Goal: Transaction & Acquisition: Purchase product/service

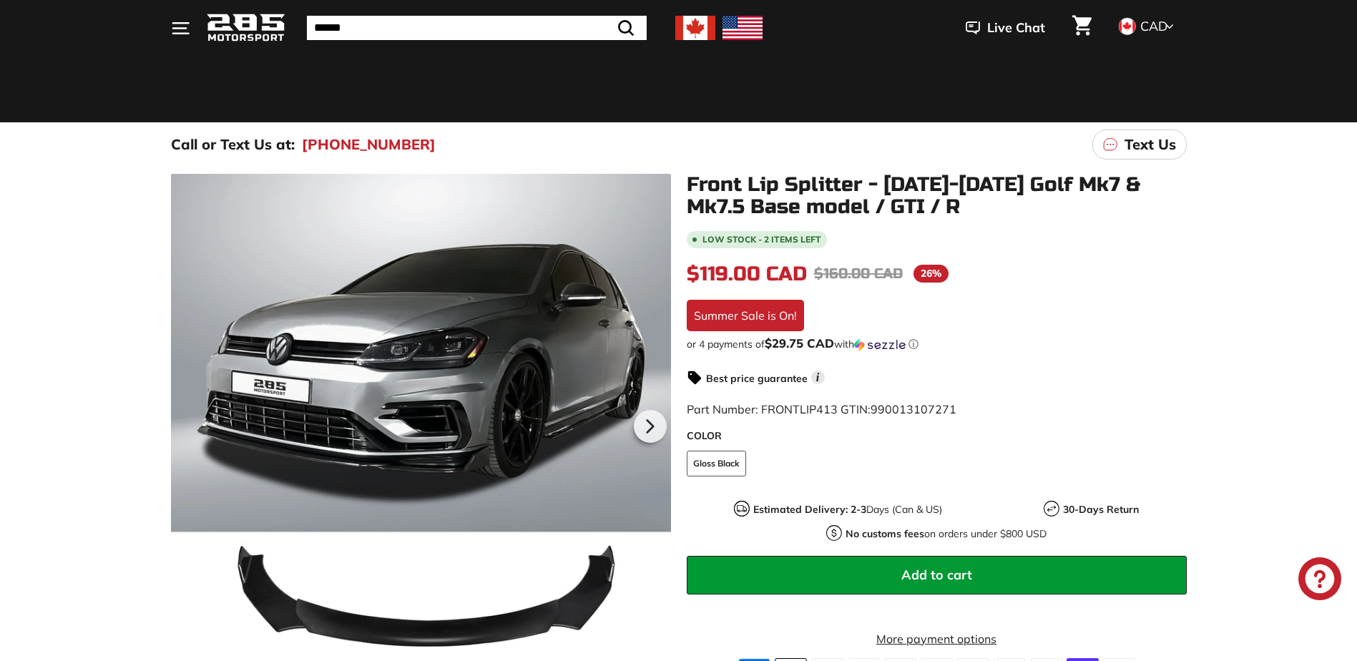
scroll to position [72, 0]
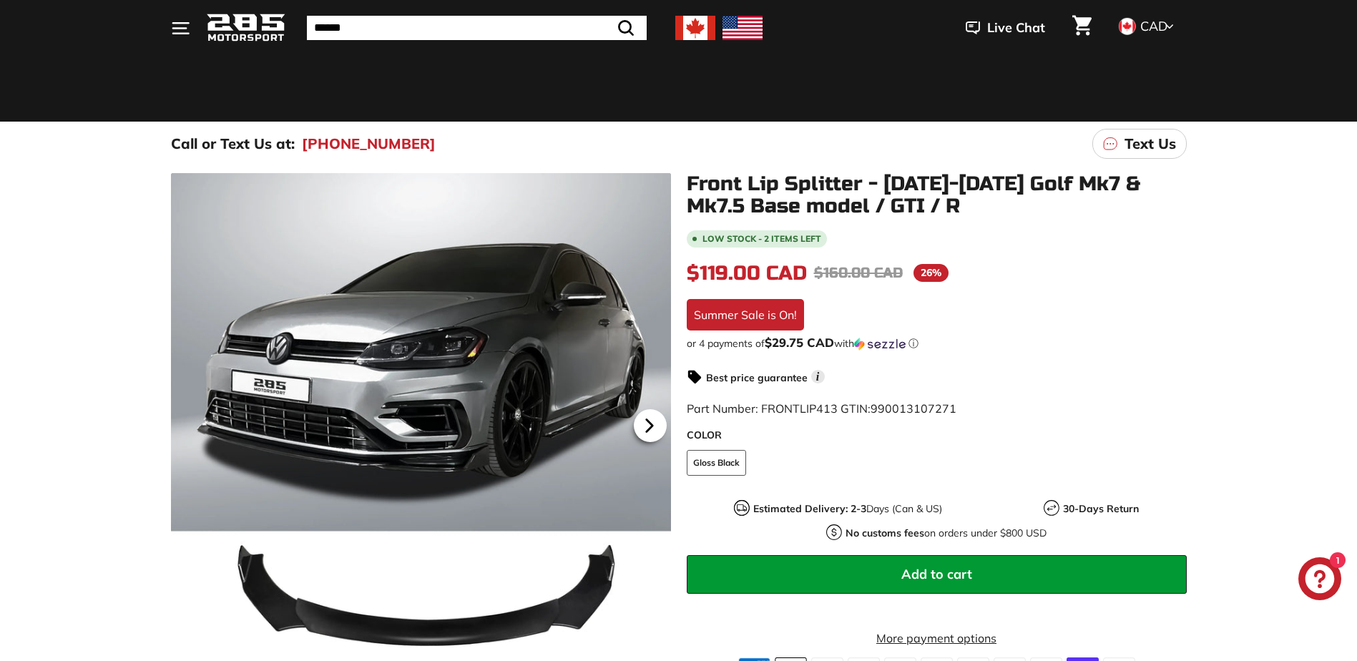
click at [648, 428] on icon at bounding box center [649, 425] width 6 height 12
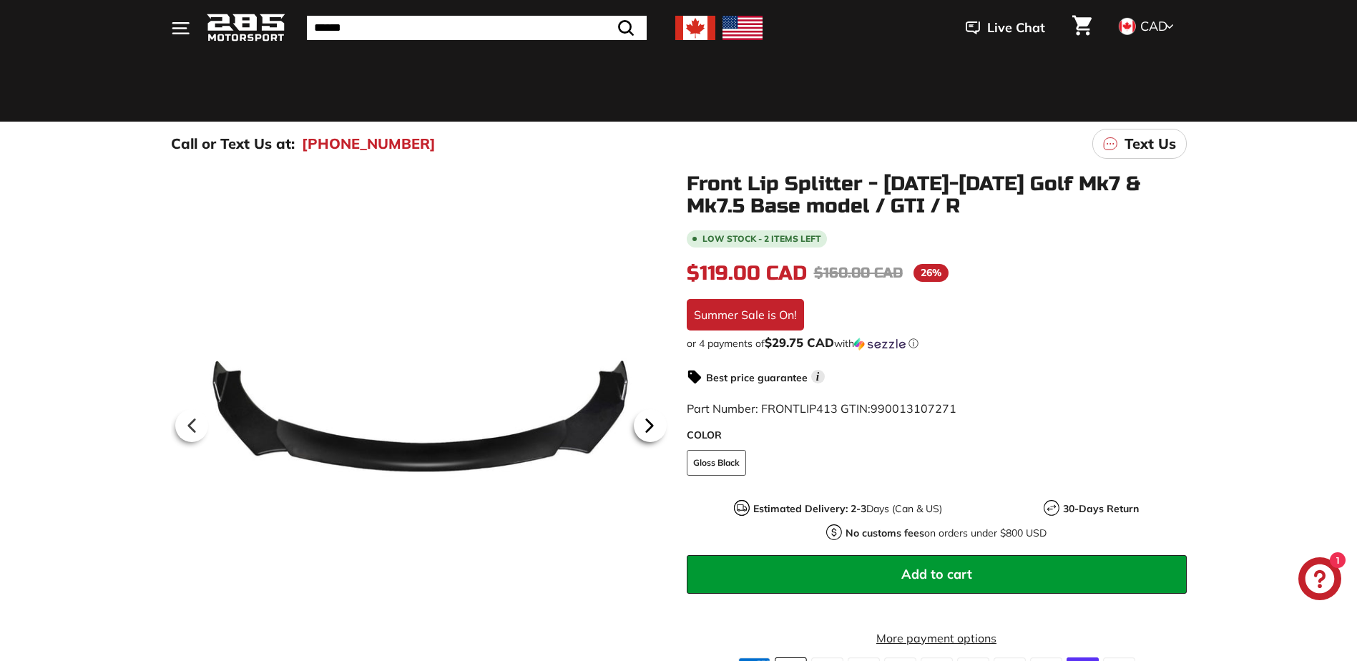
click at [648, 428] on icon at bounding box center [649, 425] width 6 height 12
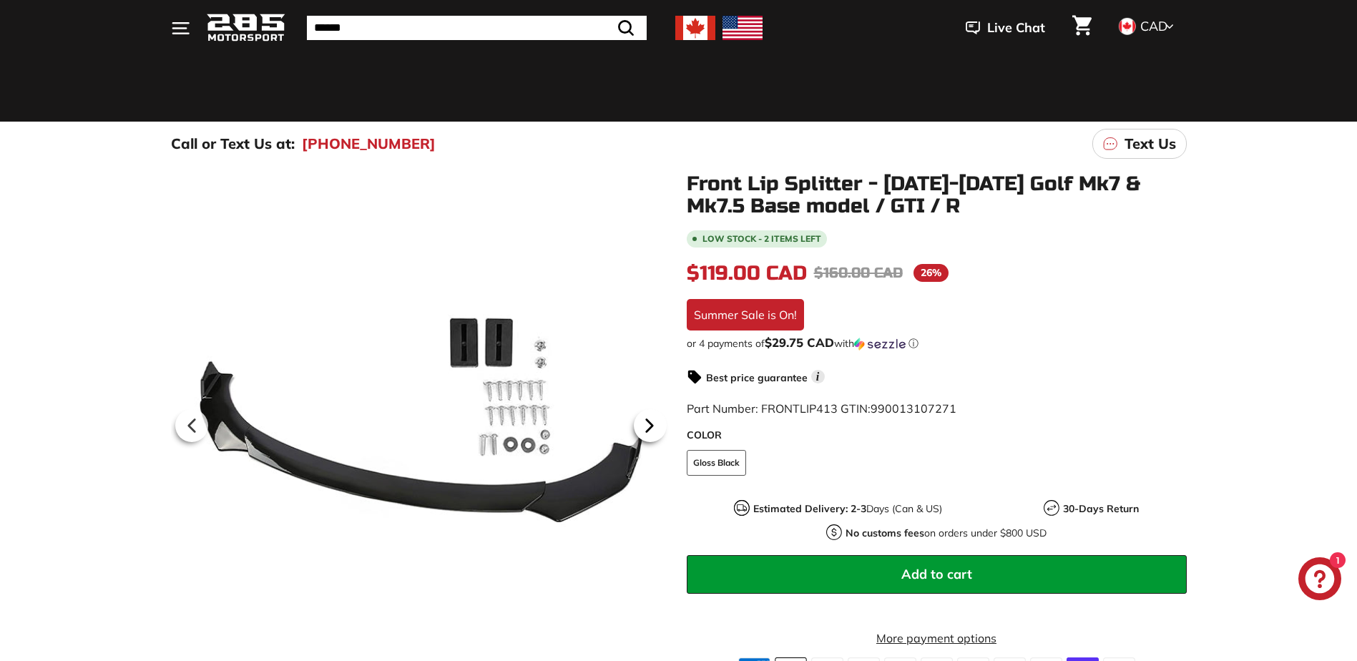
click at [648, 428] on icon at bounding box center [649, 425] width 6 height 12
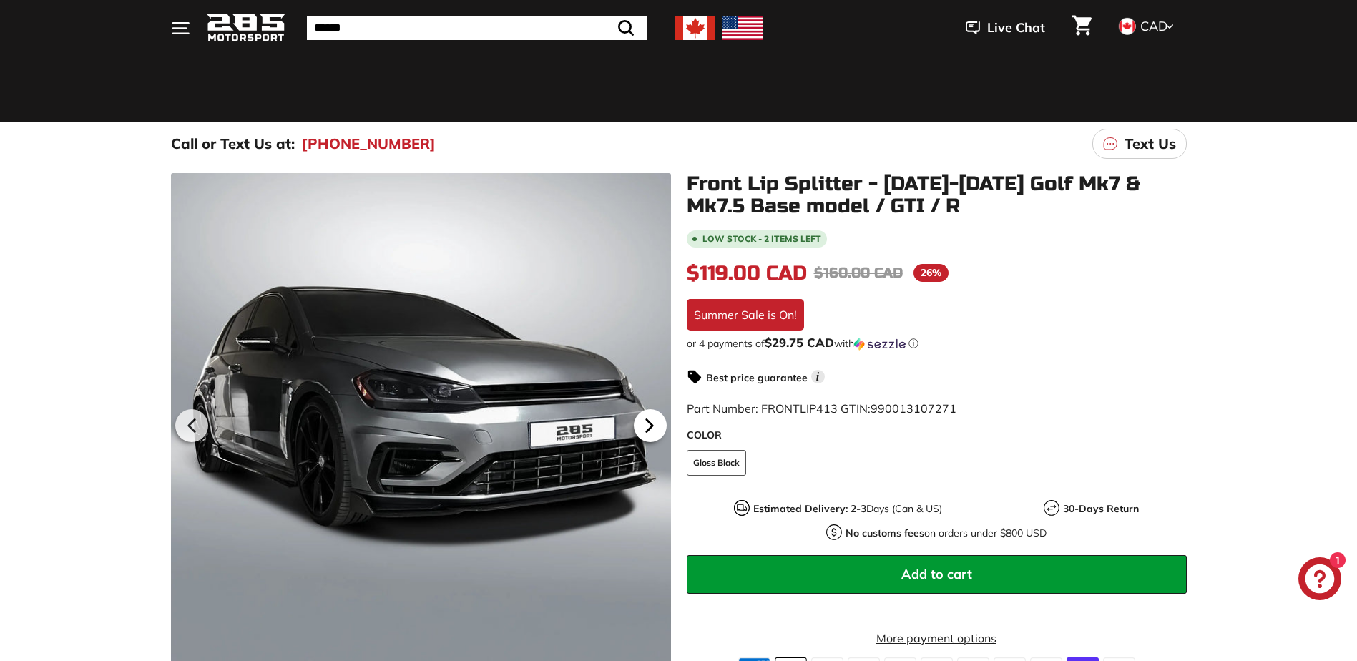
click at [648, 428] on icon at bounding box center [649, 425] width 6 height 12
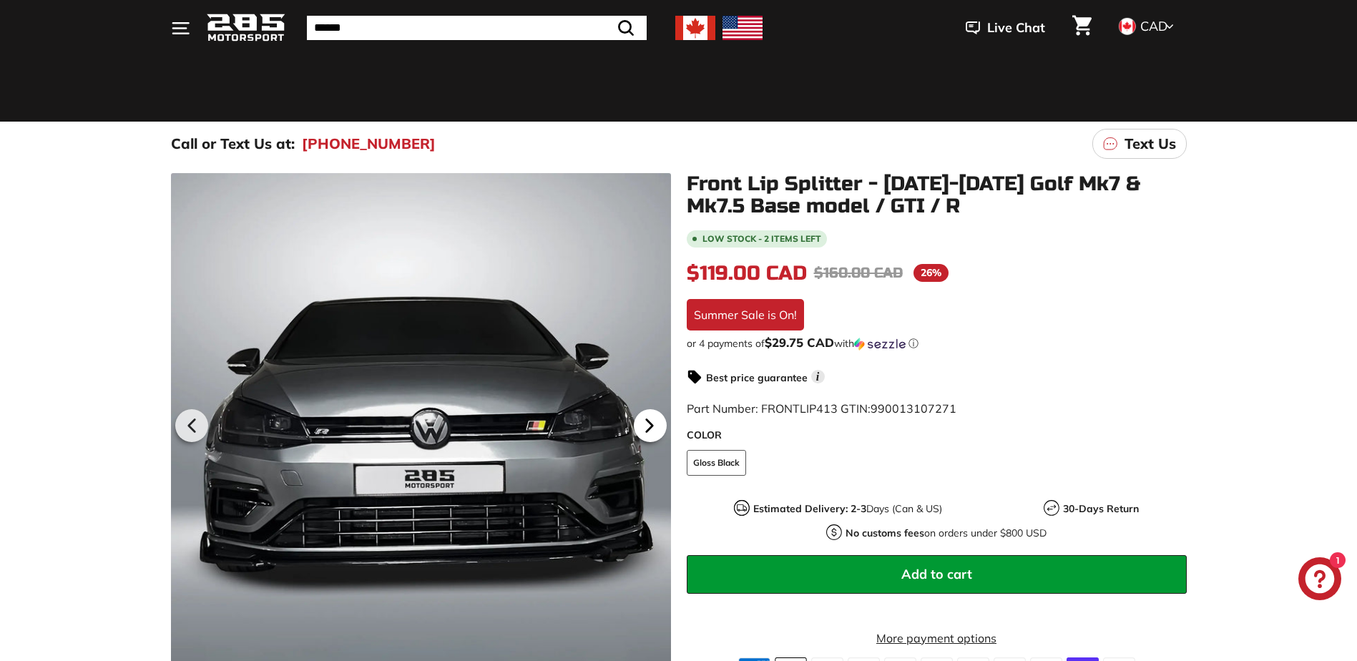
click at [648, 428] on icon at bounding box center [649, 425] width 6 height 12
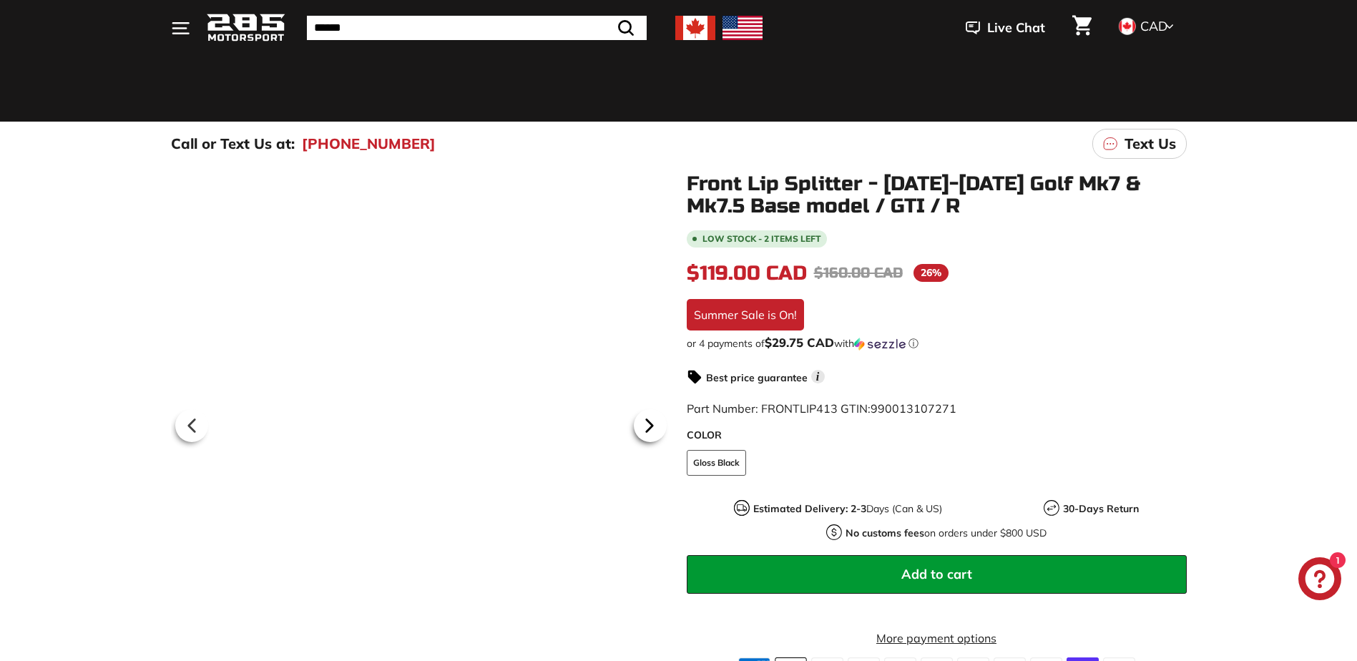
scroll to position [0, 75]
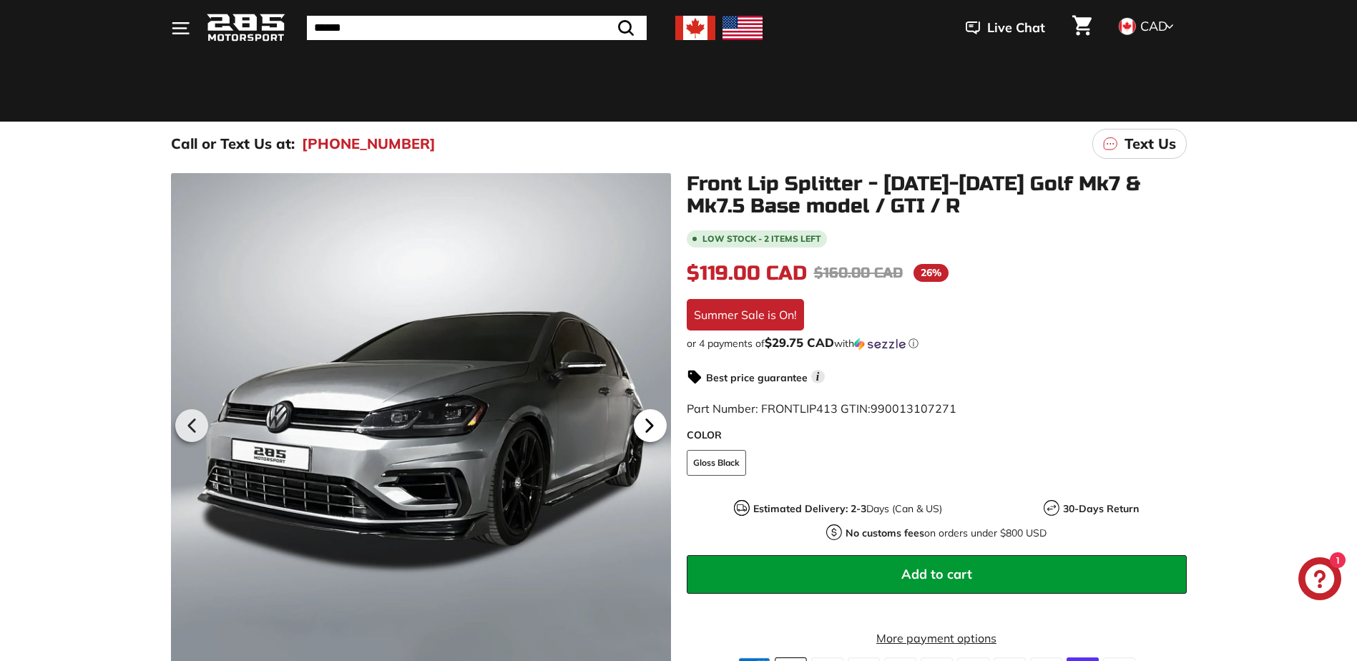
click at [648, 428] on icon at bounding box center [649, 425] width 6 height 12
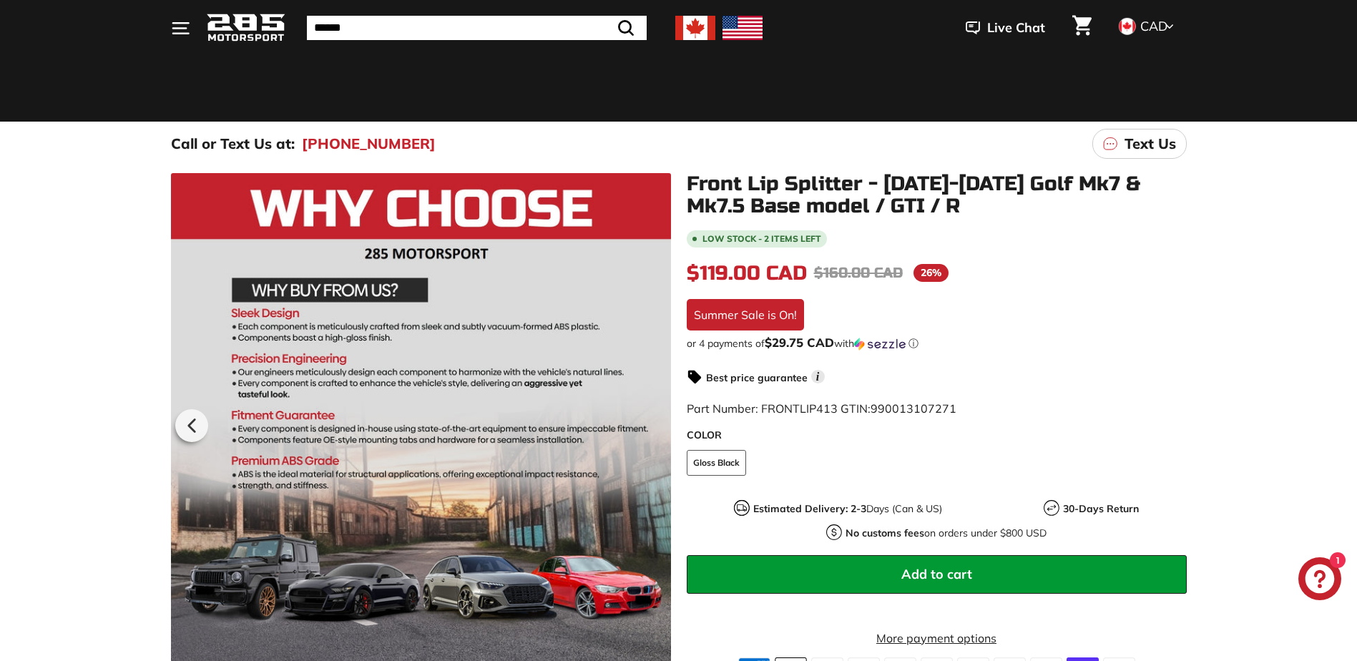
click at [648, 428] on div at bounding box center [421, 423] width 500 height 500
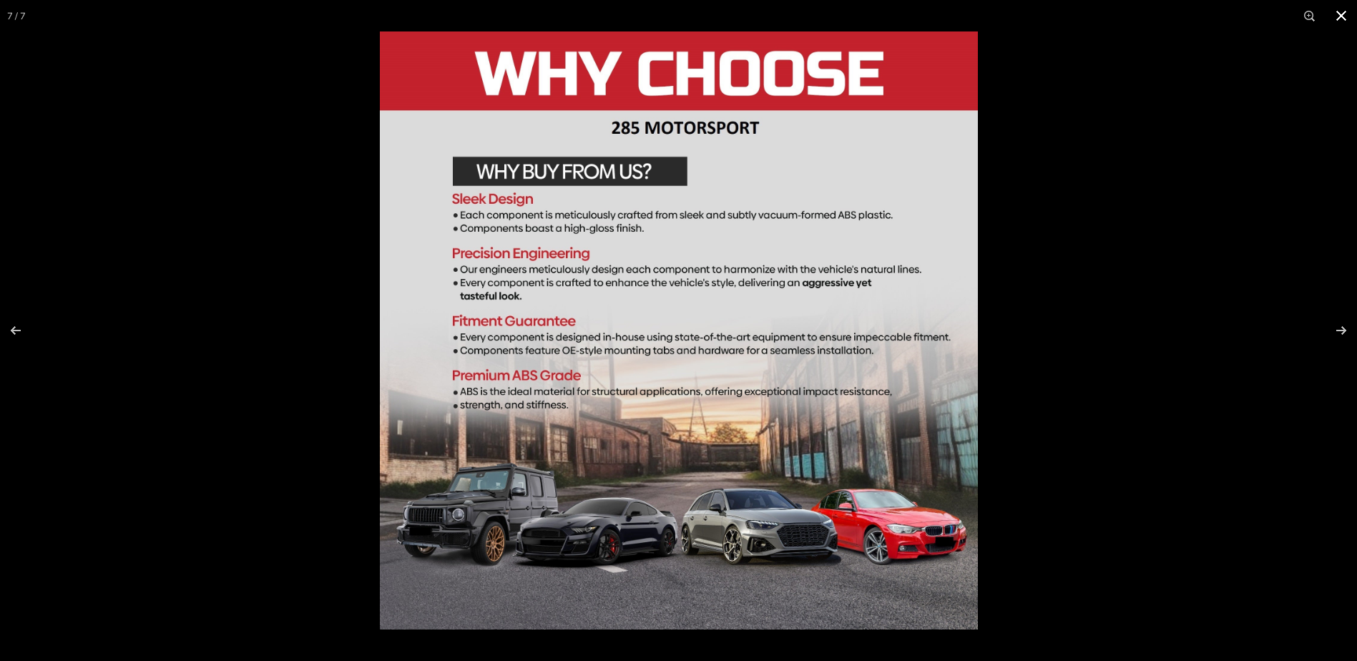
click at [1063, 310] on div at bounding box center [1058, 361] width 1357 height 661
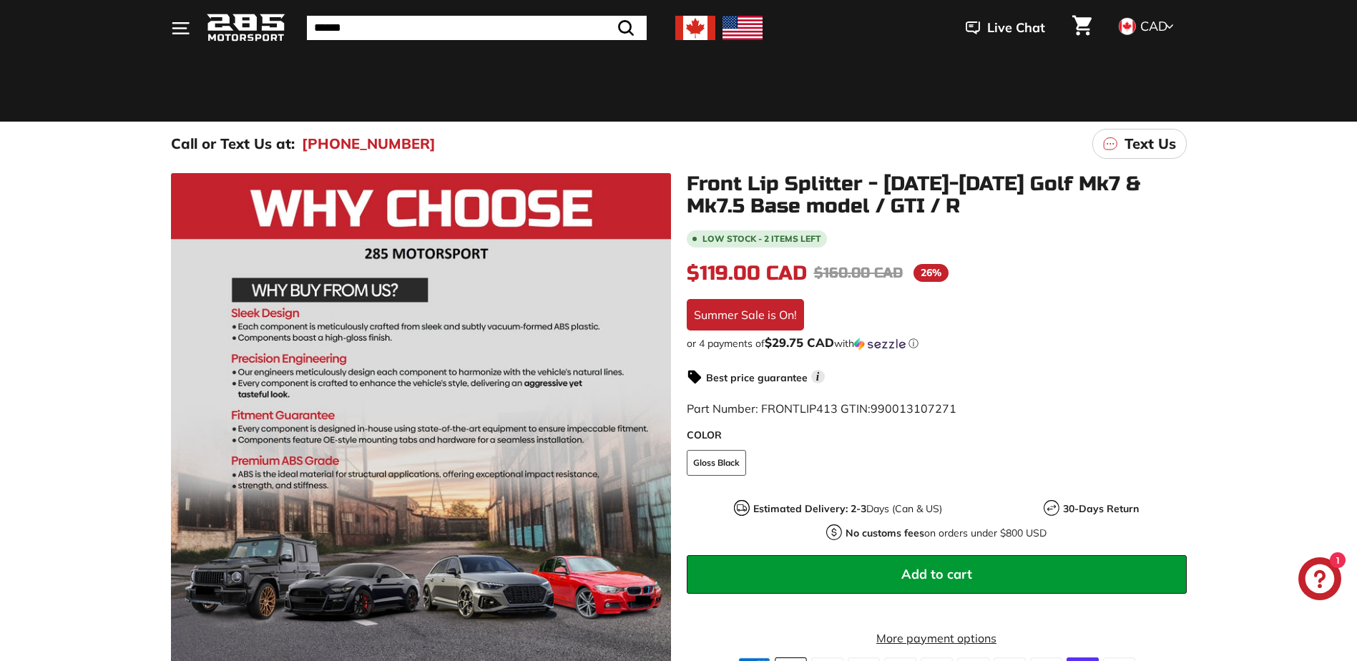
click at [222, 24] on img at bounding box center [246, 28] width 79 height 34
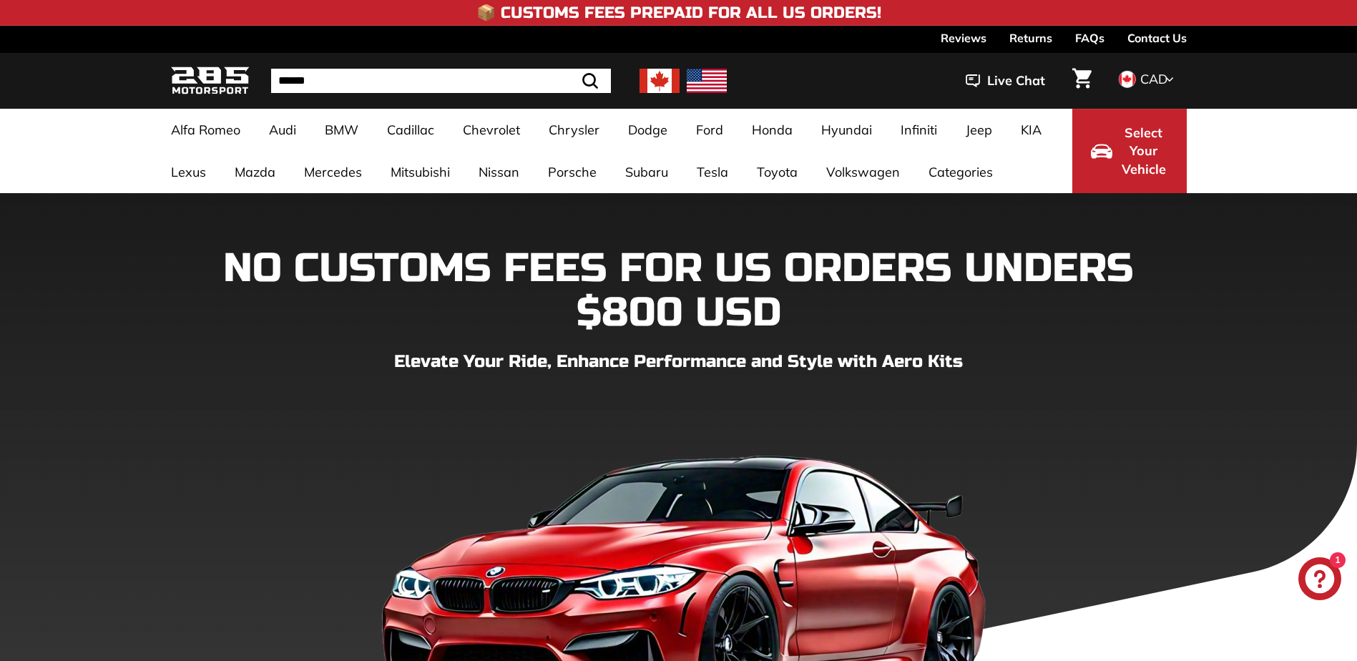
click at [1260, 142] on div "Alfa Romeo Giulia 952 [2016-2023] Audi A3 / S3 / RS3 A3-S3-RS3 8V [2015-2020] A…" at bounding box center [678, 151] width 1357 height 84
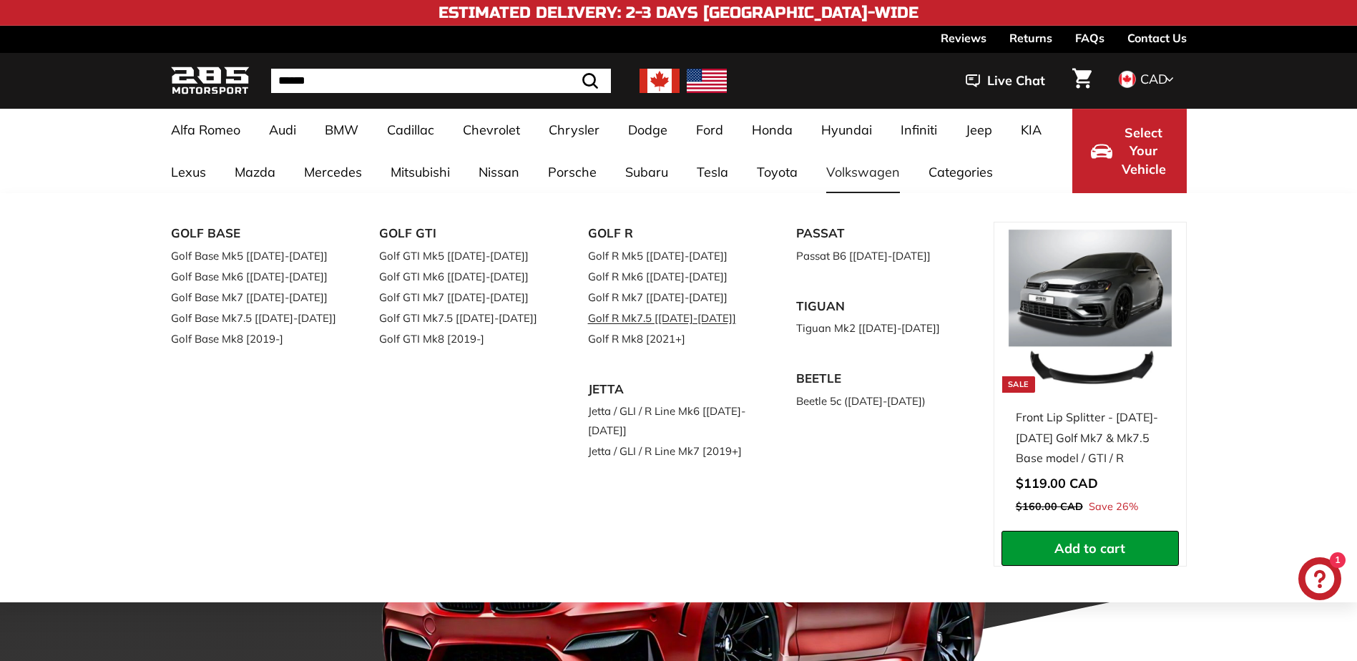
click at [669, 316] on link "Golf R Mk7.5 [[DATE]-[DATE]]" at bounding box center [672, 318] width 169 height 21
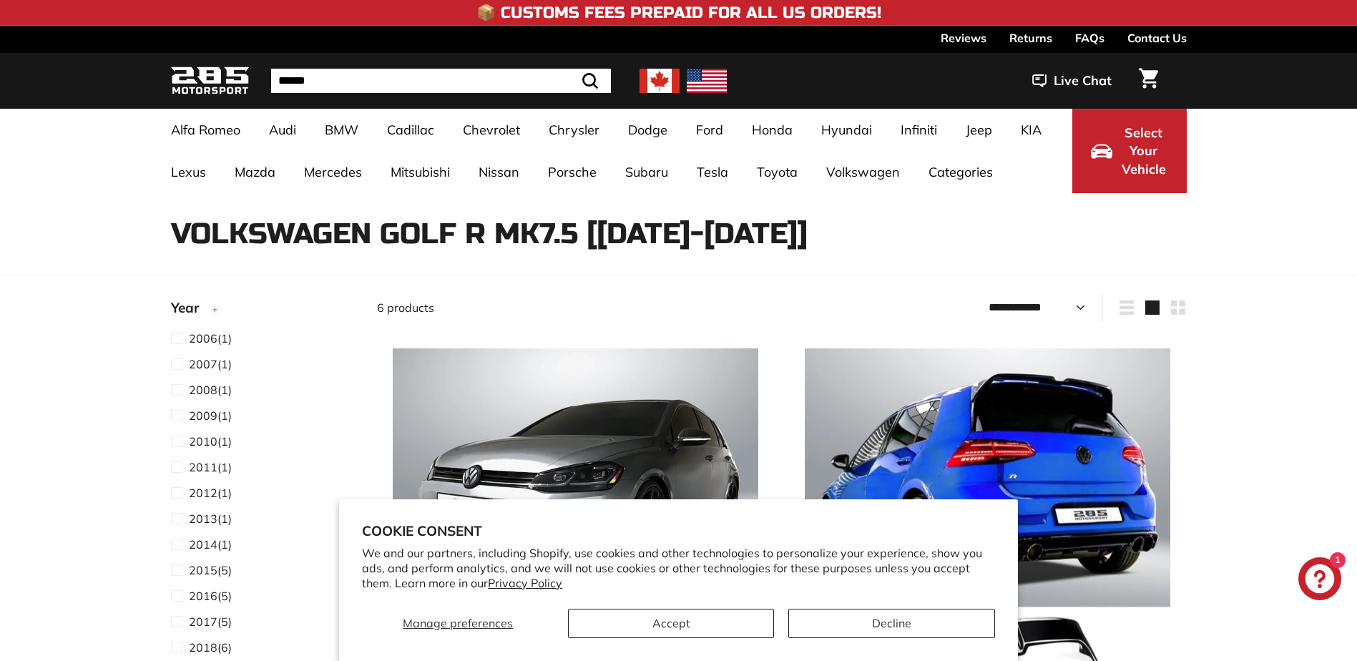
select select "**********"
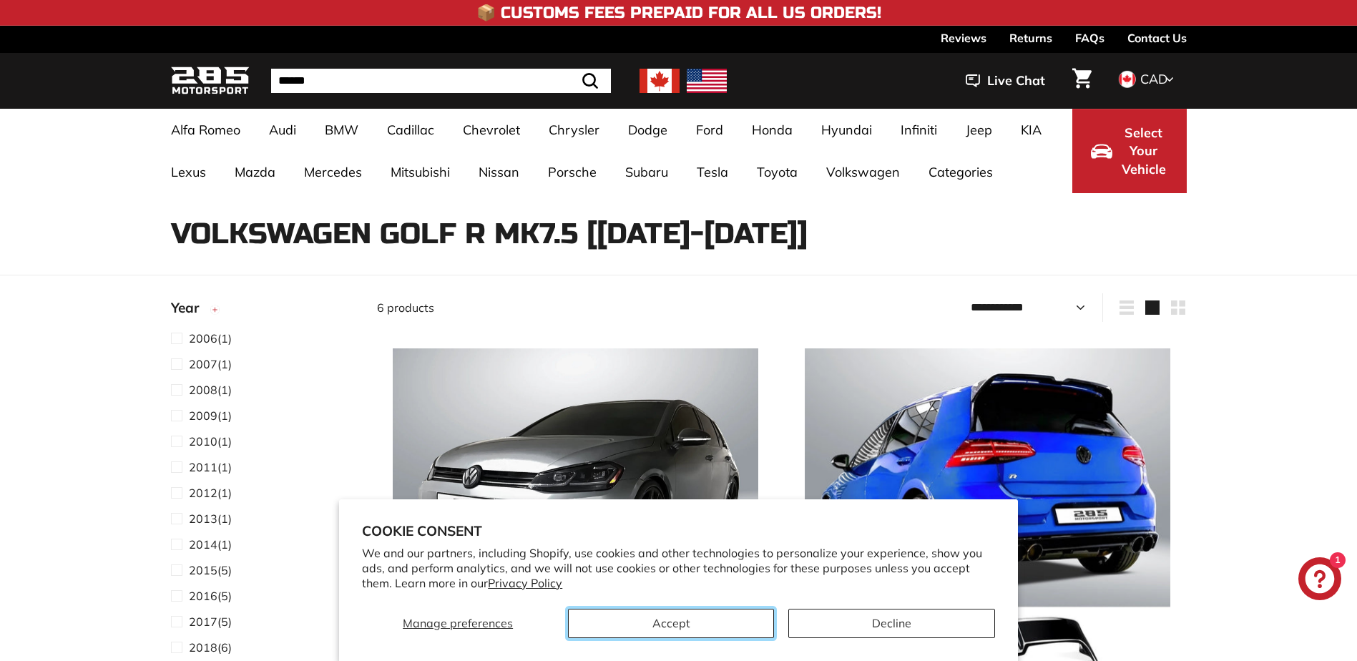
click at [716, 613] on button "Accept" at bounding box center [671, 623] width 206 height 29
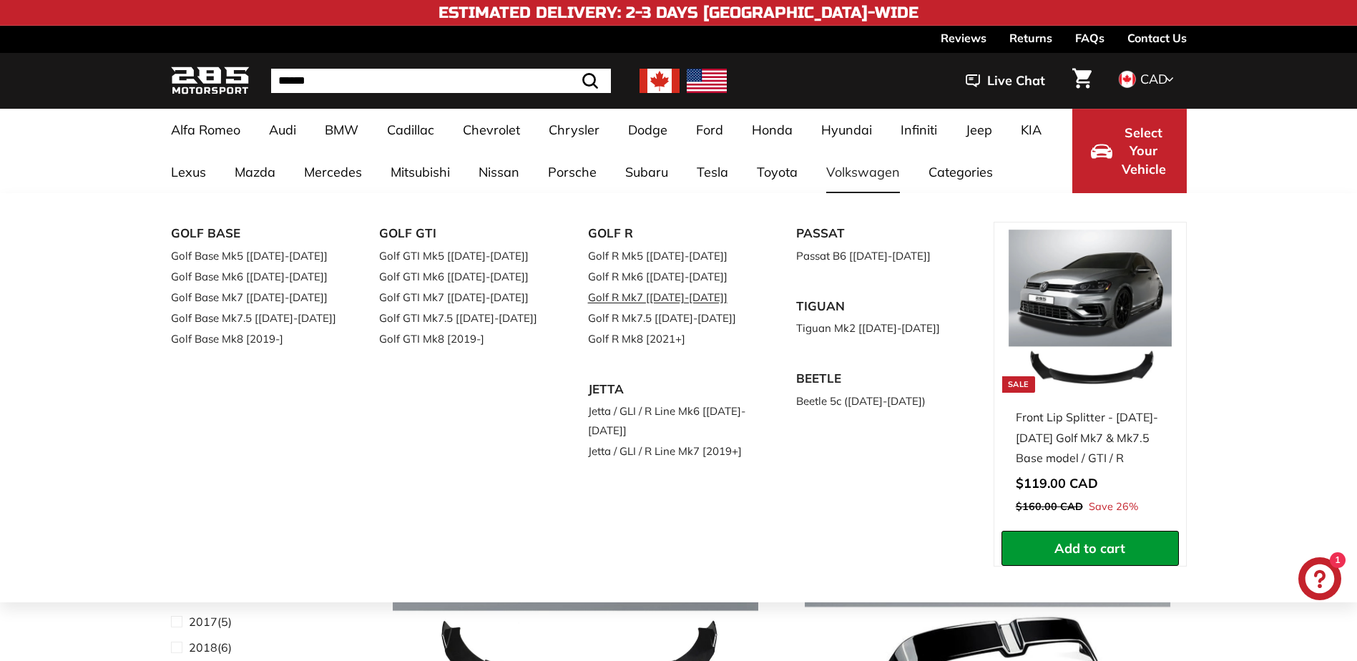
click at [664, 303] on link "Golf R Mk7 [[DATE]-[DATE]]" at bounding box center [672, 297] width 169 height 21
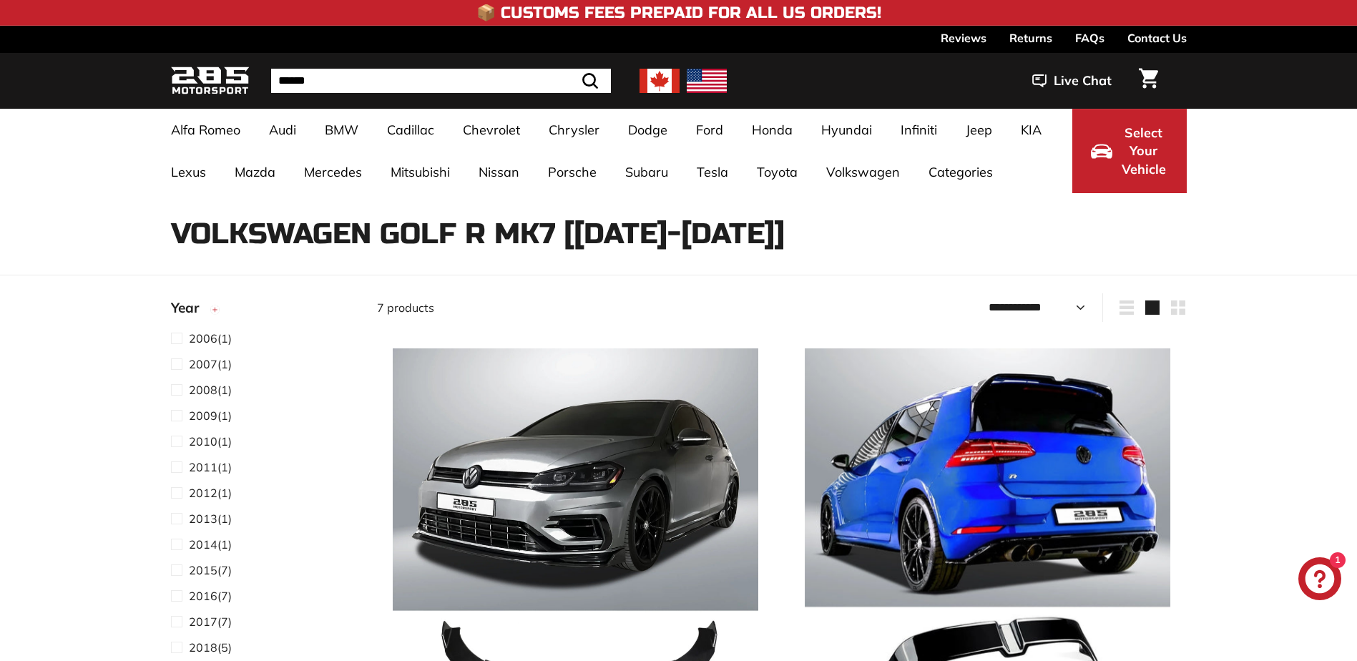
select select "**********"
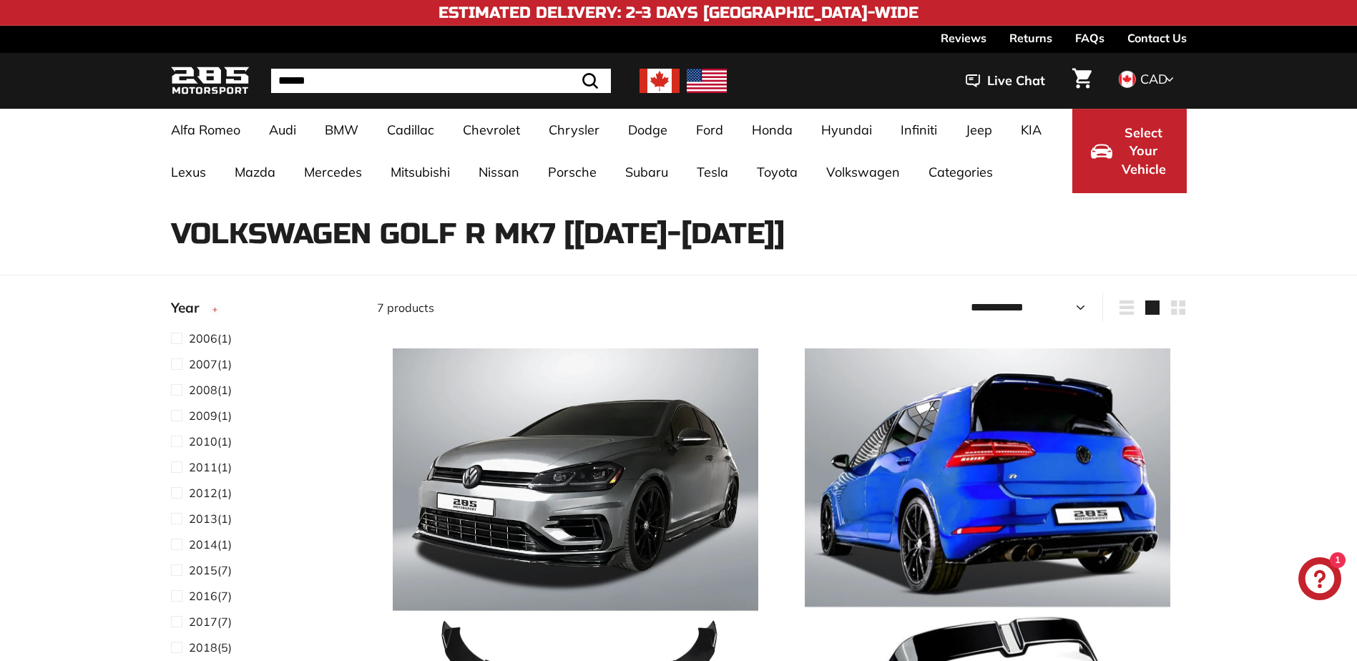
click at [211, 89] on img at bounding box center [210, 81] width 79 height 34
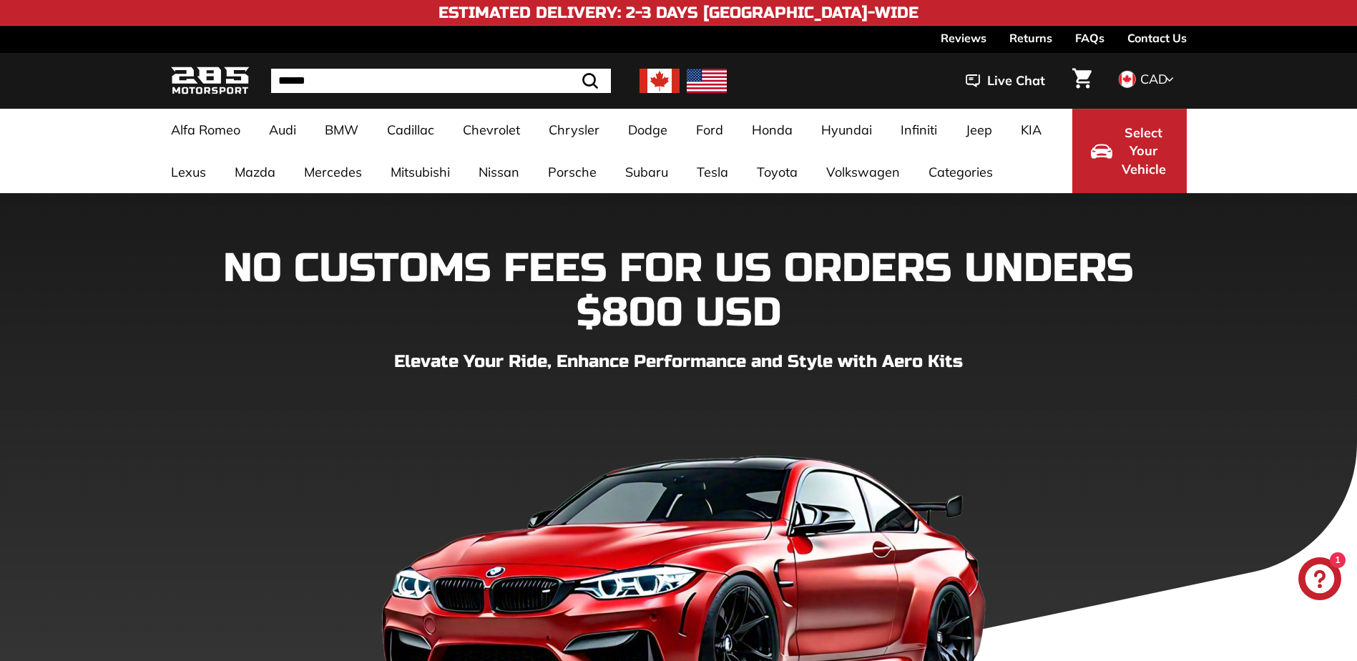
click at [415, 79] on input "Search" at bounding box center [441, 81] width 340 height 24
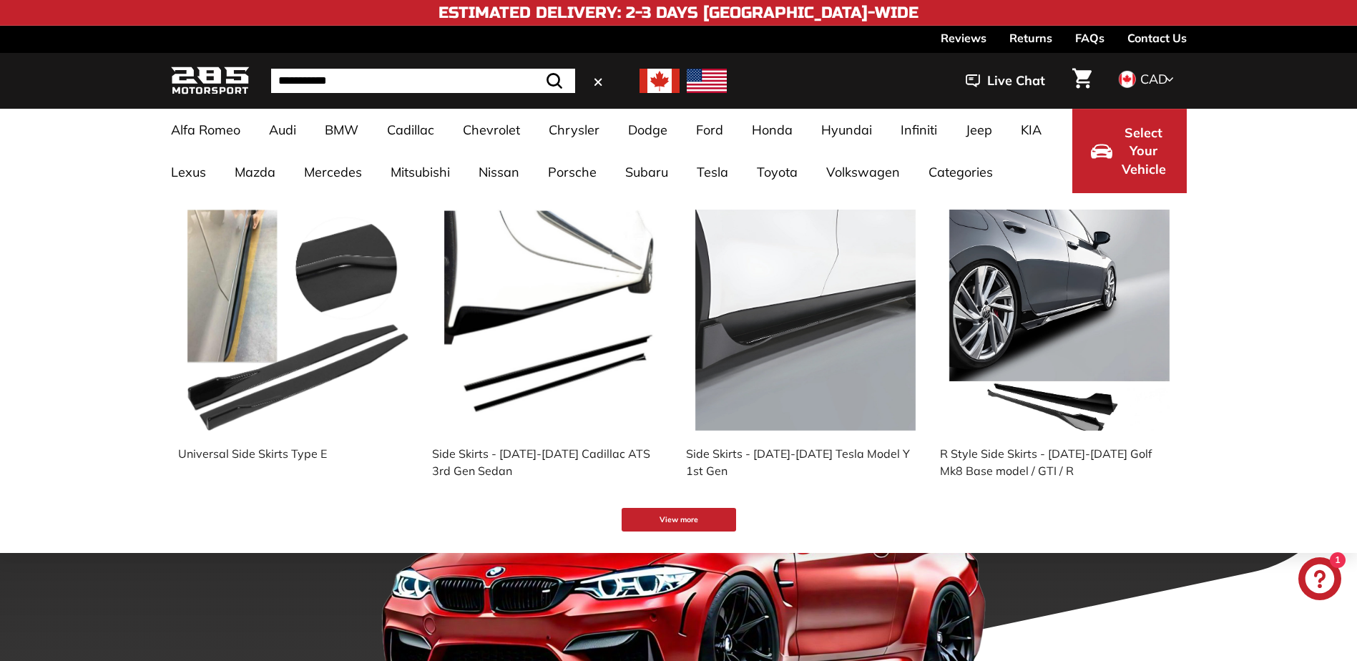
type input "**********"
click at [534, 69] on button ".cls-1{fill:none;stroke:#000;stroke-miterlimit:10;stroke-width:2px} Search" at bounding box center [554, 81] width 41 height 24
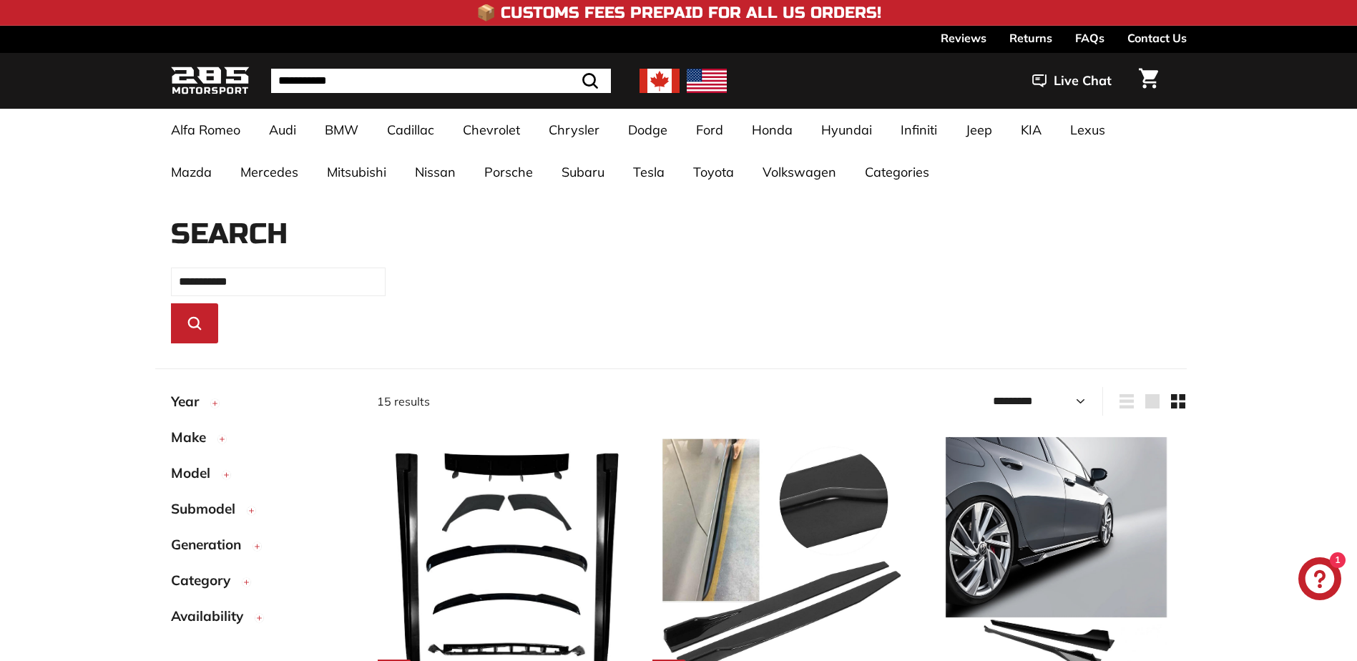
select select "*********"
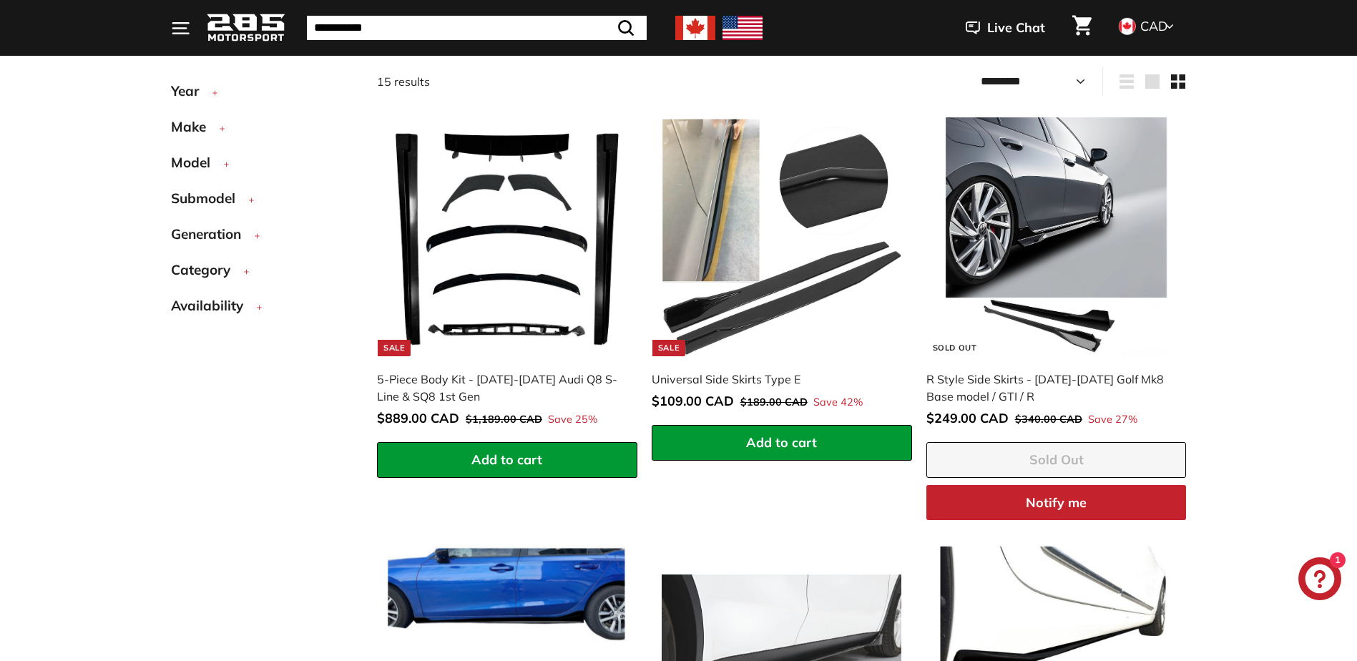
scroll to position [244, 0]
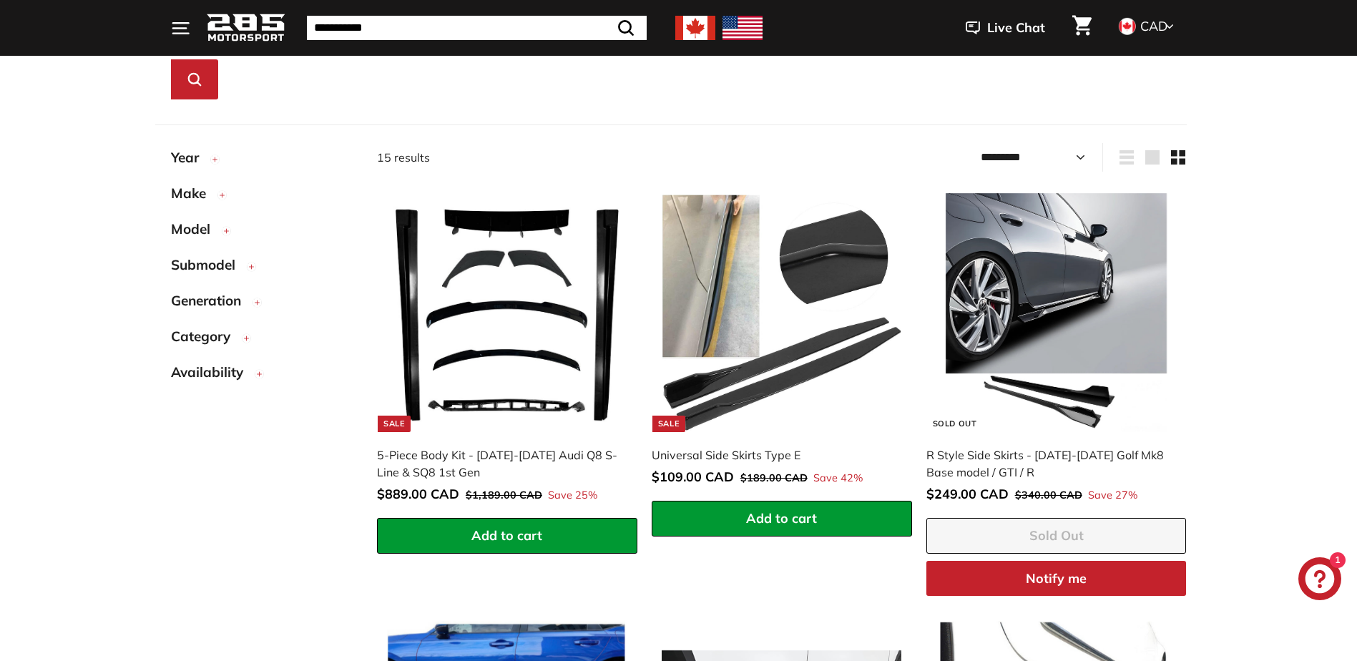
click at [195, 194] on span "Make" at bounding box center [194, 193] width 46 height 21
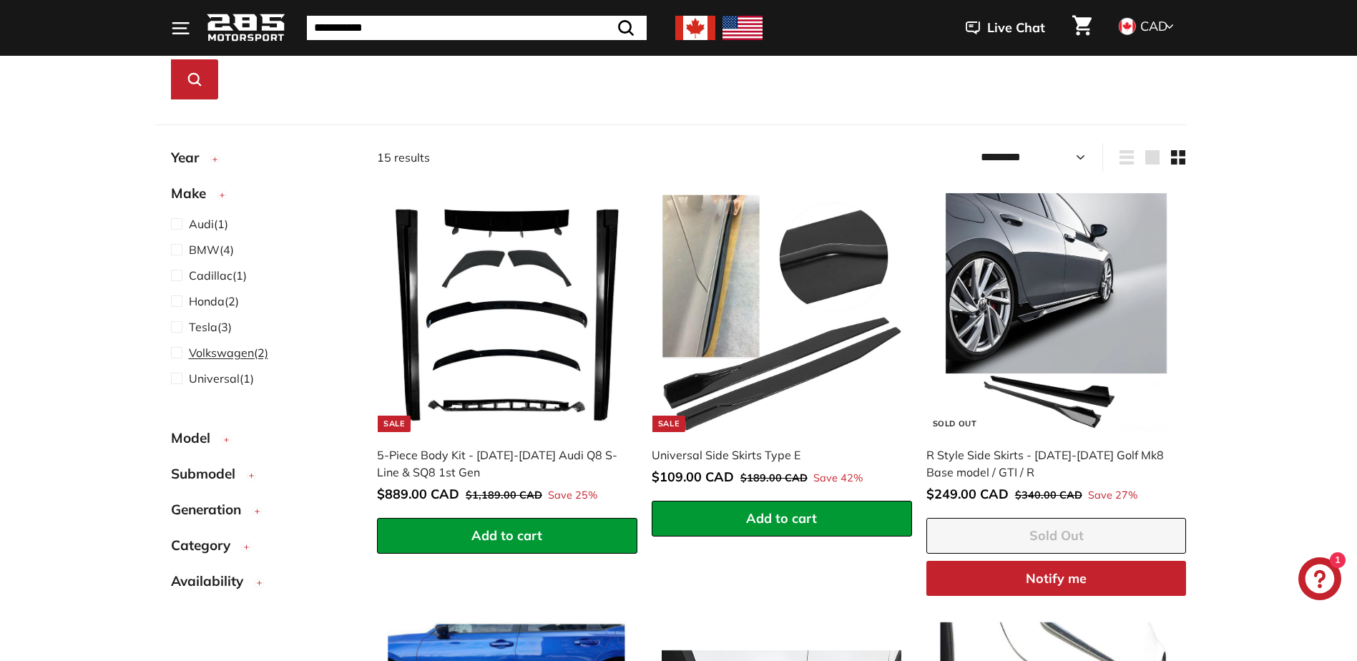
click at [221, 350] on span "Volkswagen" at bounding box center [221, 352] width 65 height 14
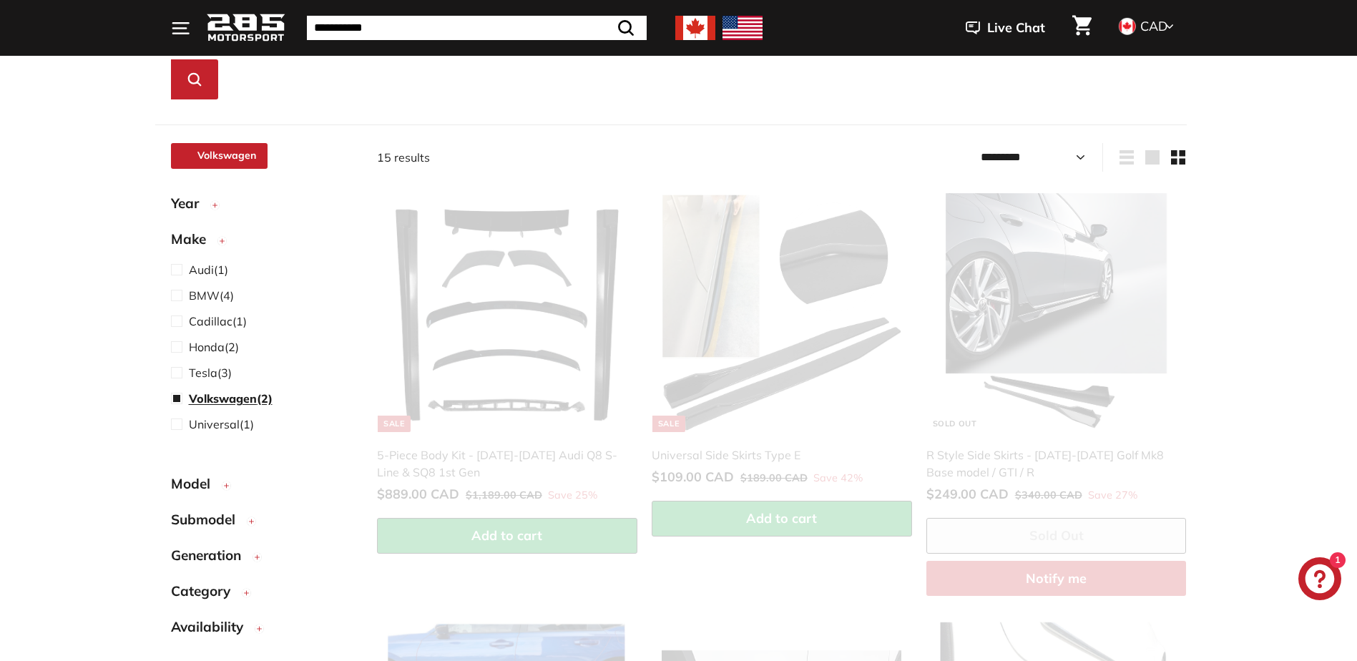
scroll to position [112, 0]
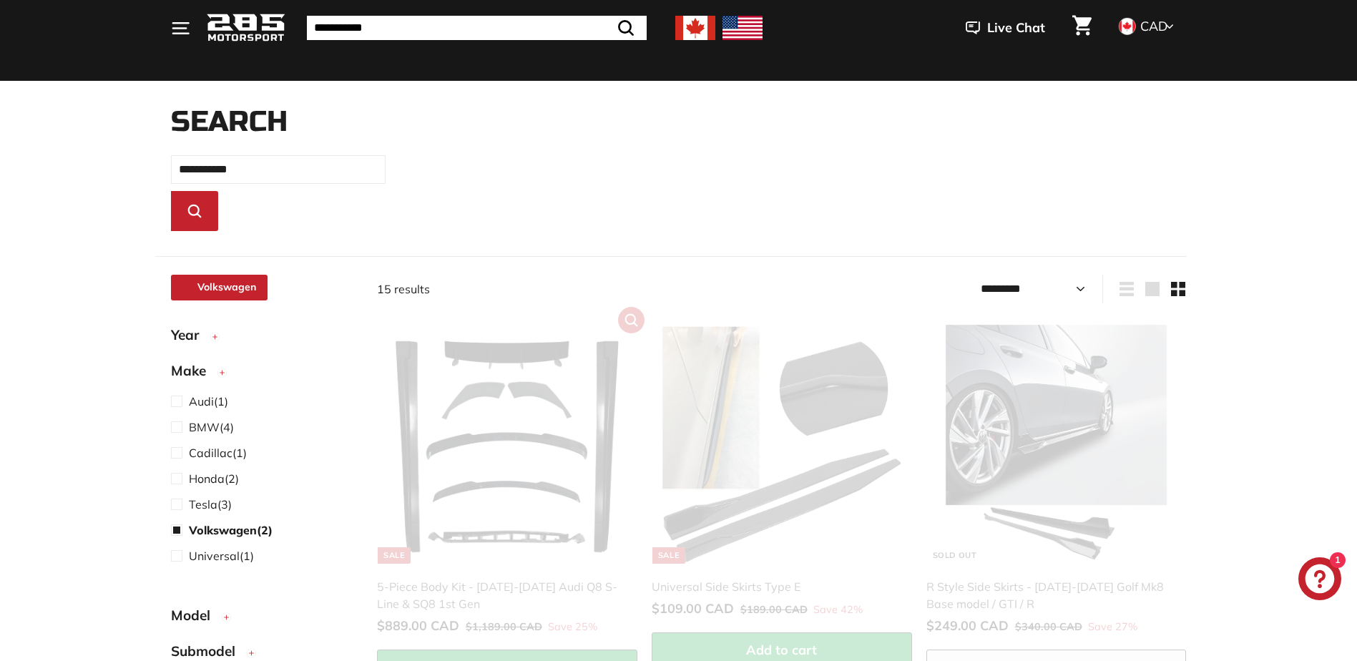
select select "*********"
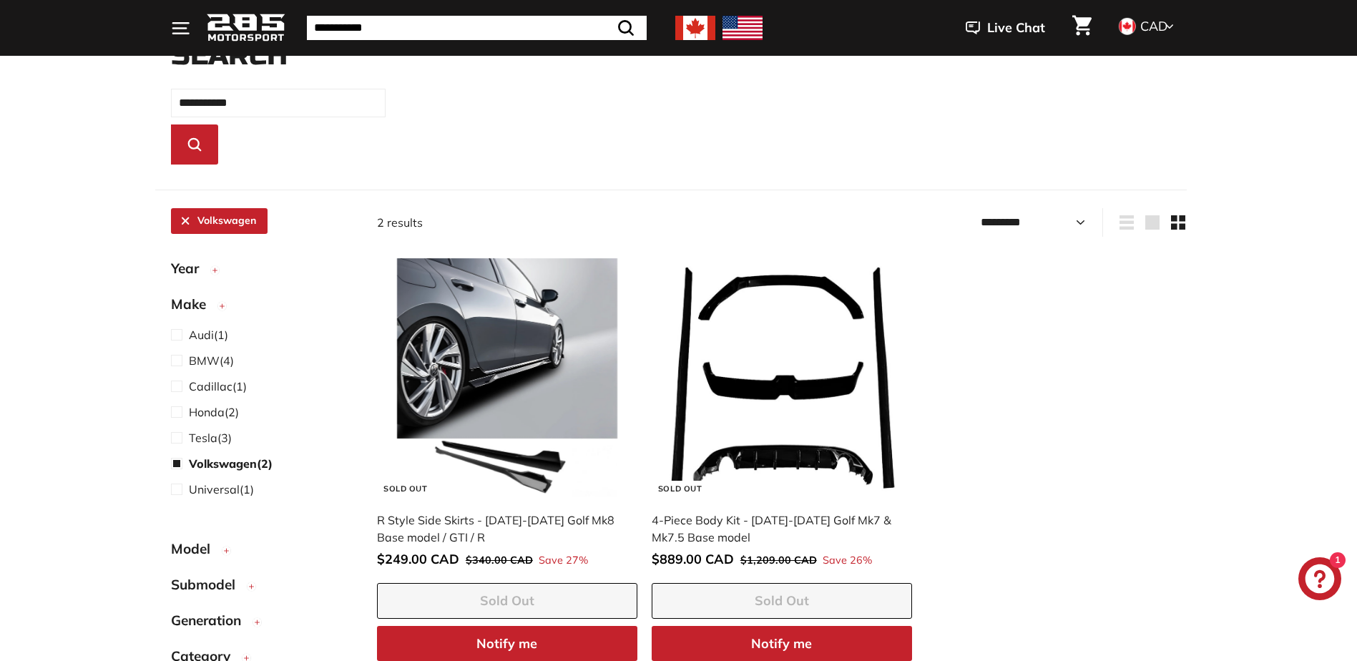
scroll to position [255, 0]
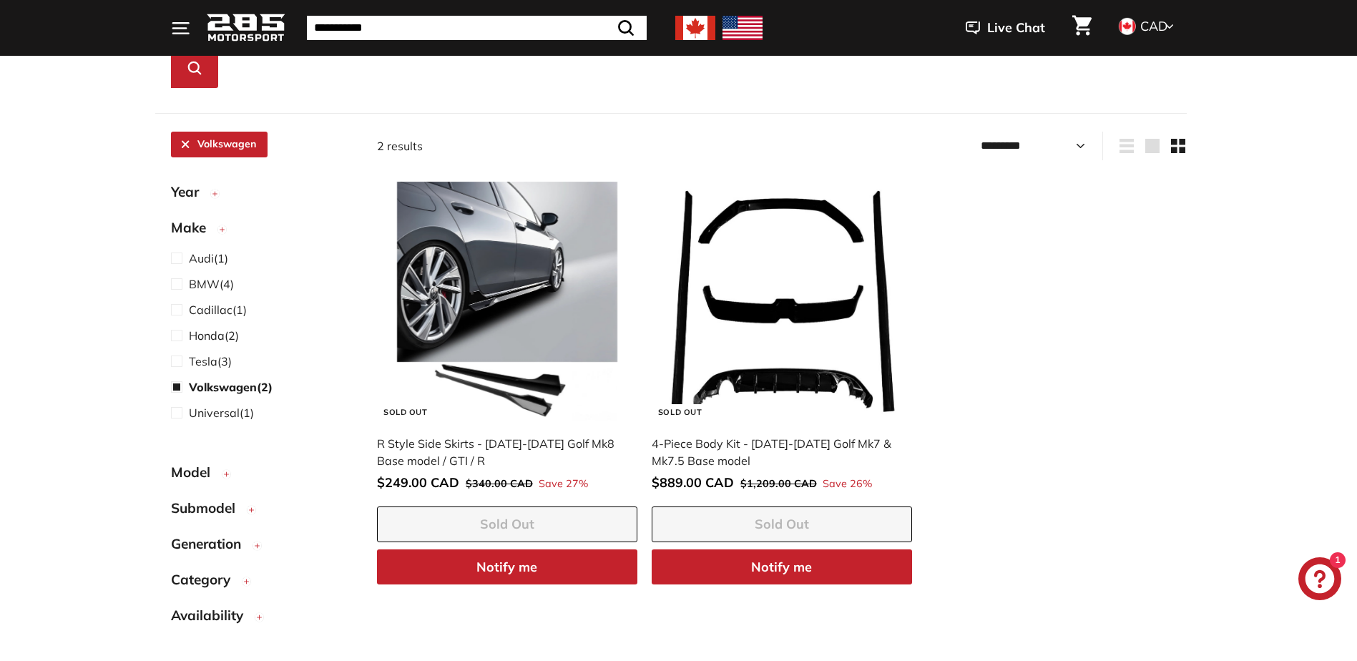
click at [214, 471] on span "Model" at bounding box center [196, 472] width 50 height 21
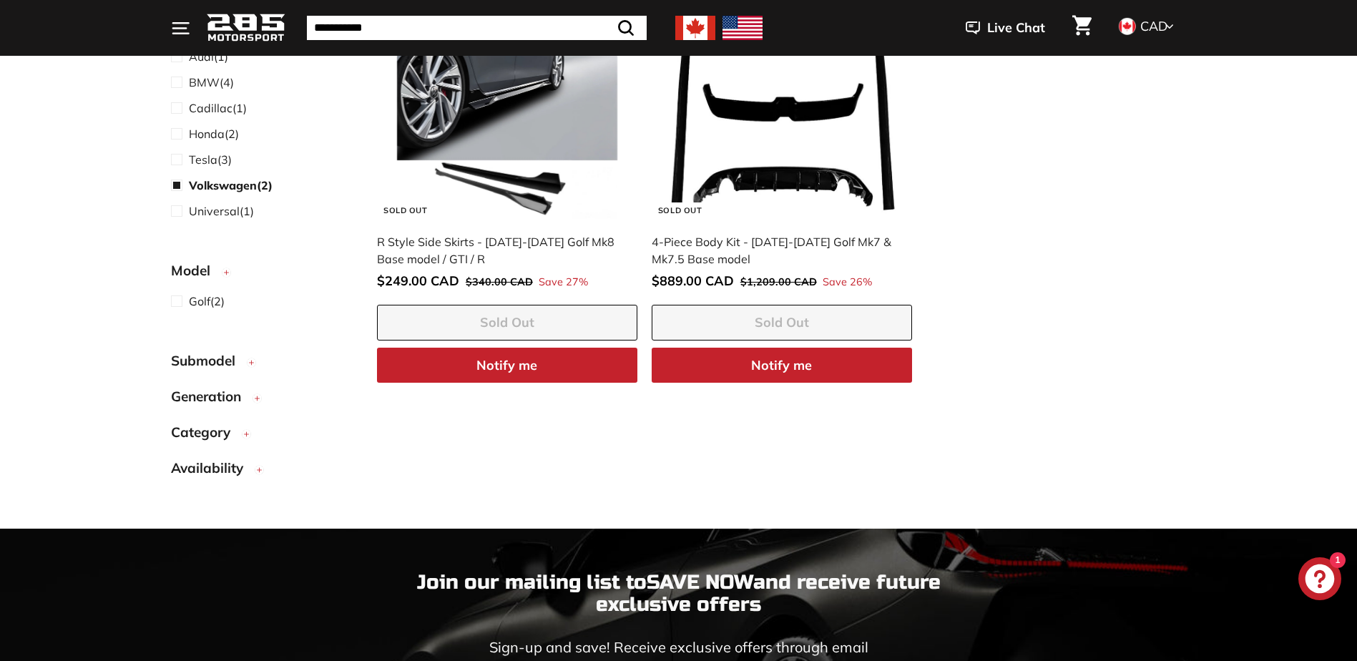
scroll to position [470, 0]
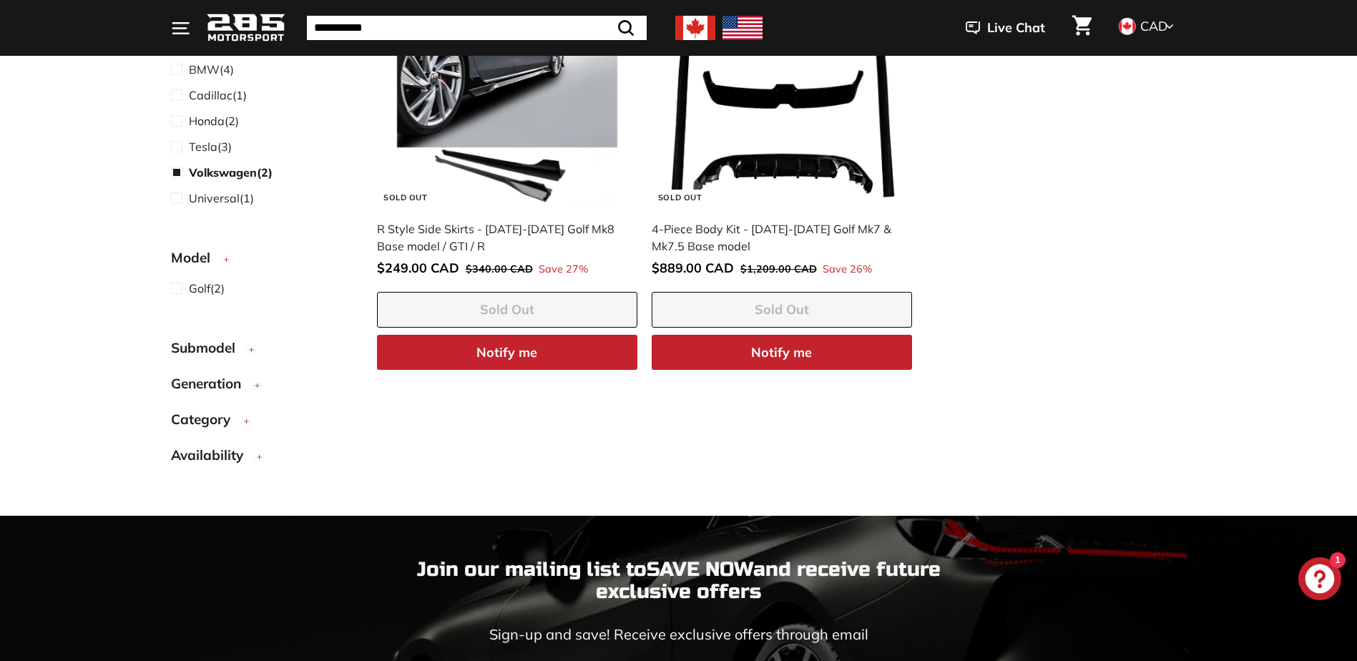
click at [216, 346] on span "Submodel" at bounding box center [208, 348] width 75 height 21
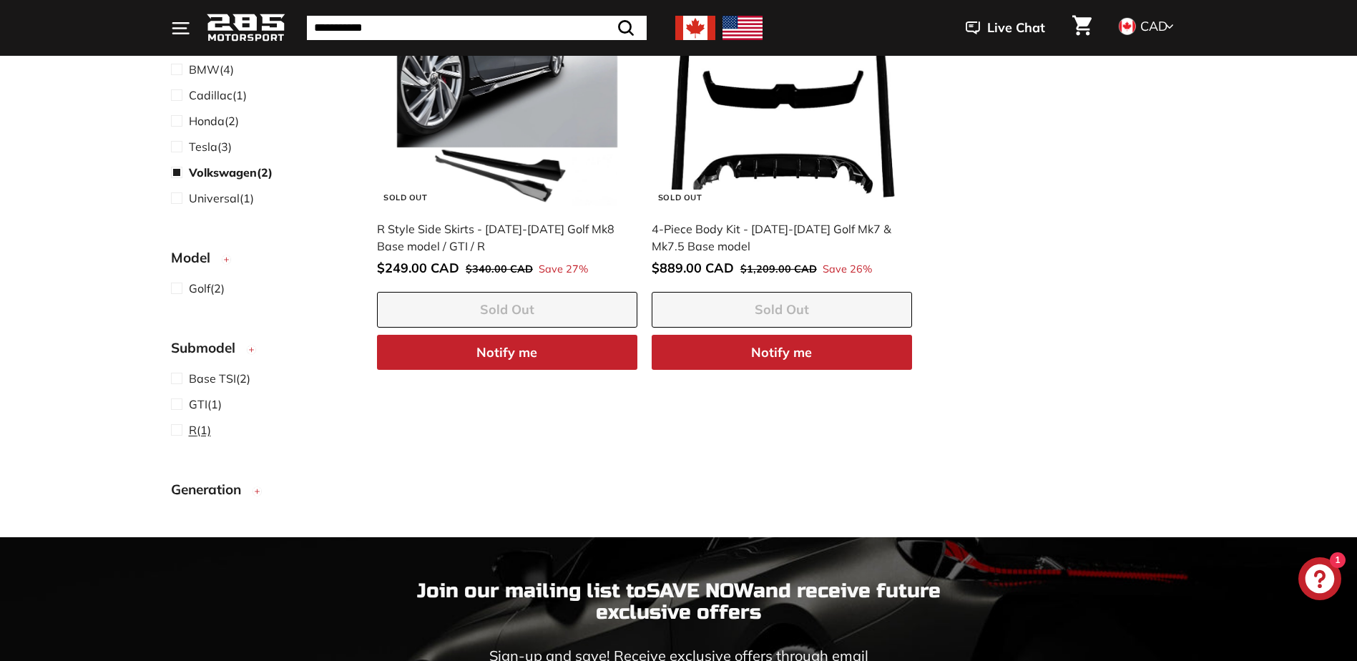
click at [197, 429] on span "R (1)" at bounding box center [200, 429] width 22 height 17
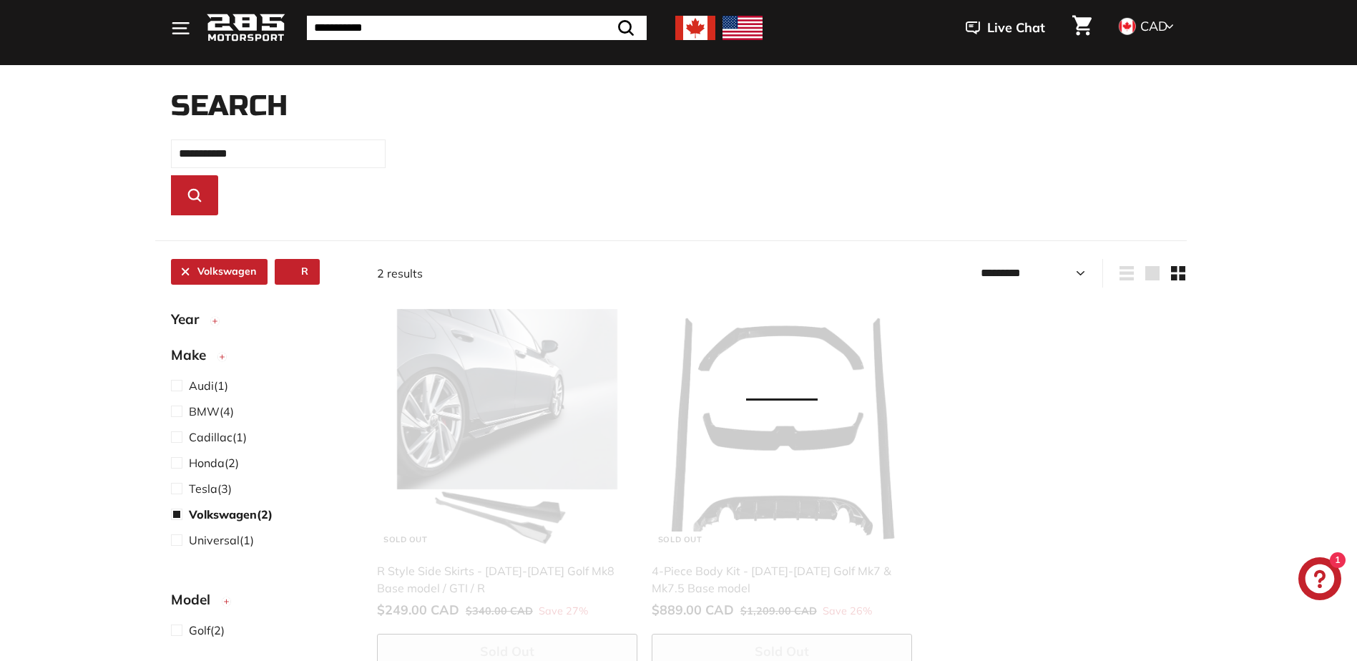
scroll to position [112, 0]
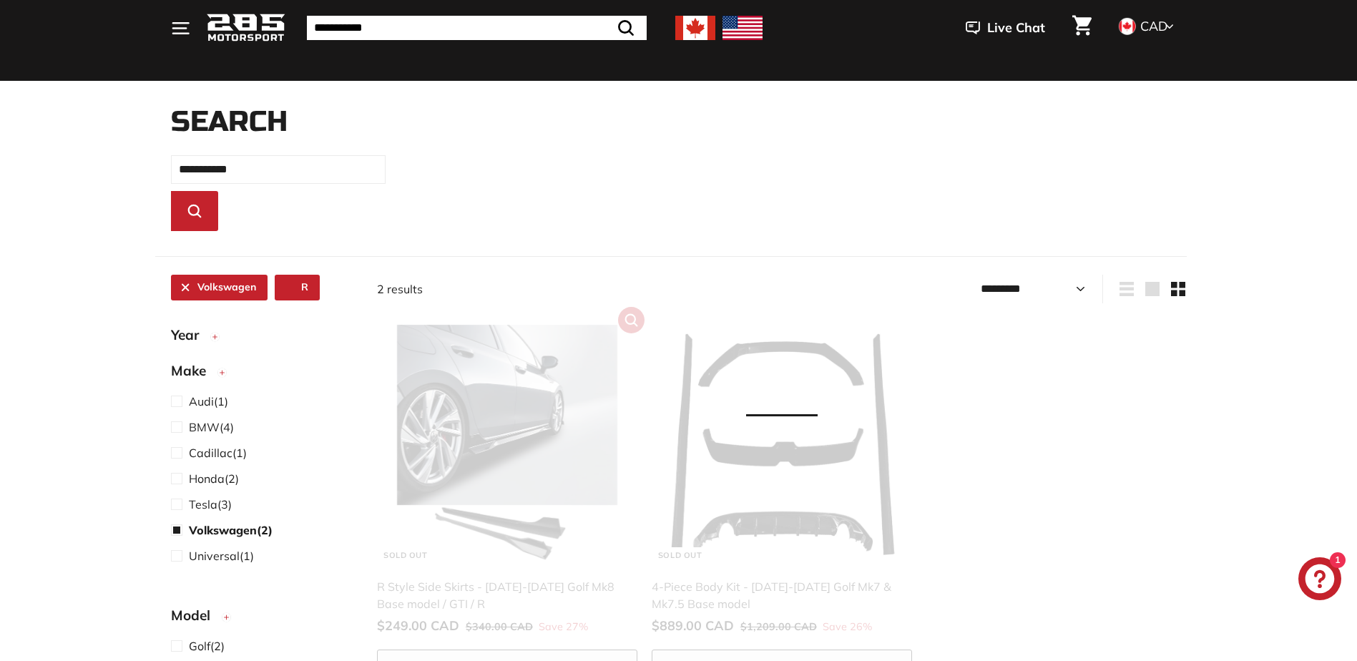
select select "*********"
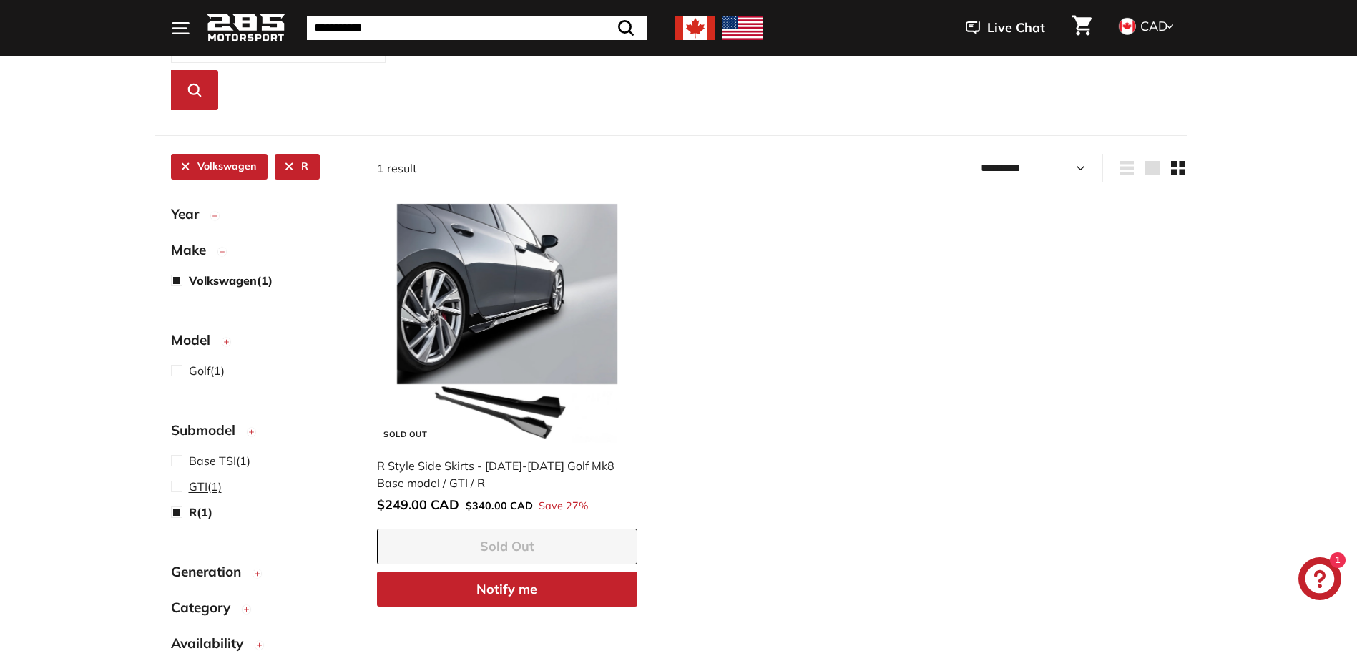
scroll to position [327, 0]
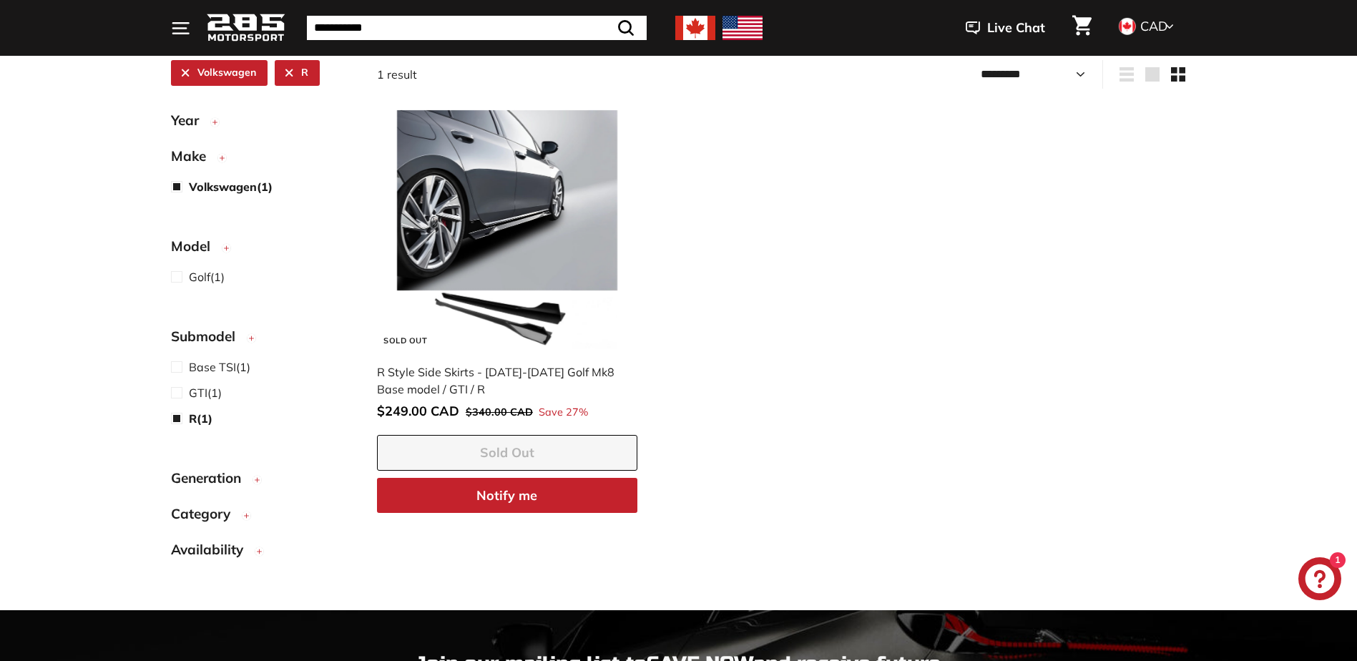
click at [207, 484] on span "Generation" at bounding box center [211, 478] width 81 height 21
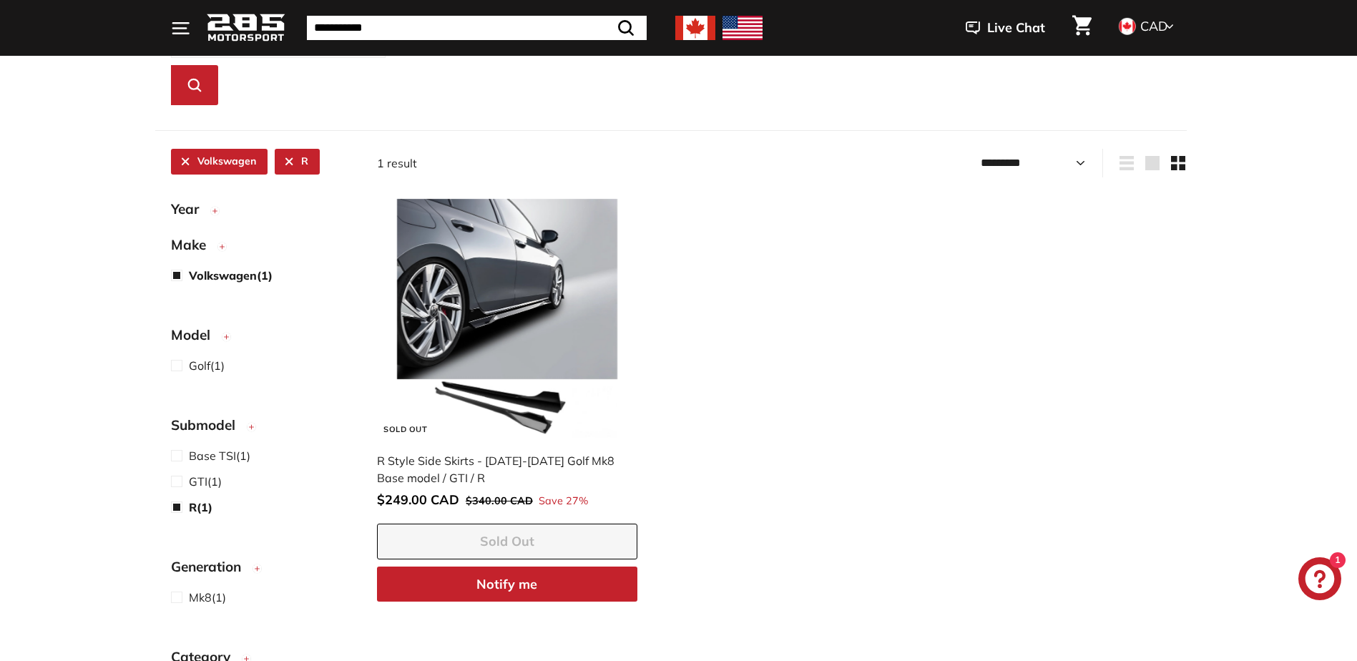
scroll to position [112, 0]
